Goal: Transaction & Acquisition: Purchase product/service

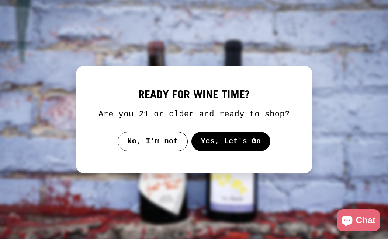
click at [215, 146] on button "Yes, Let's Go" at bounding box center [230, 141] width 79 height 19
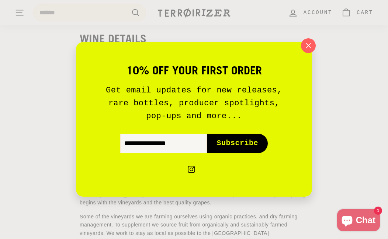
scroll to position [679, 0]
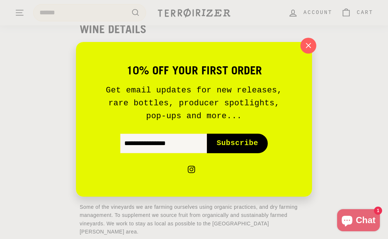
click at [309, 44] on icon "button" at bounding box center [308, 45] width 11 height 11
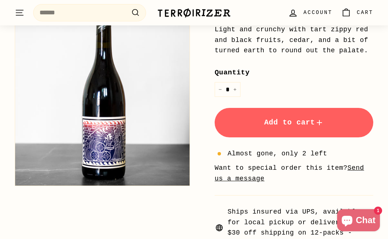
scroll to position [0, 0]
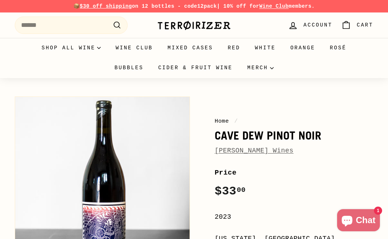
click at [245, 153] on link "[PERSON_NAME] Wines" at bounding box center [254, 150] width 79 height 7
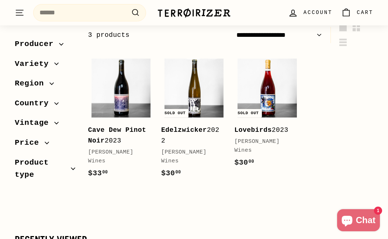
scroll to position [122, 0]
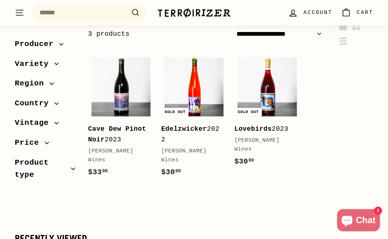
click at [212, 88] on img at bounding box center [193, 87] width 59 height 59
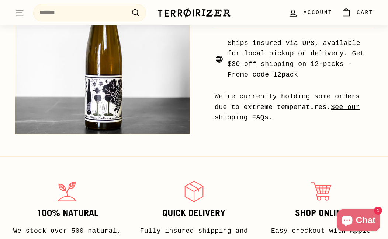
scroll to position [732, 0]
